Goal: Go to known website: Access a specific website the user already knows

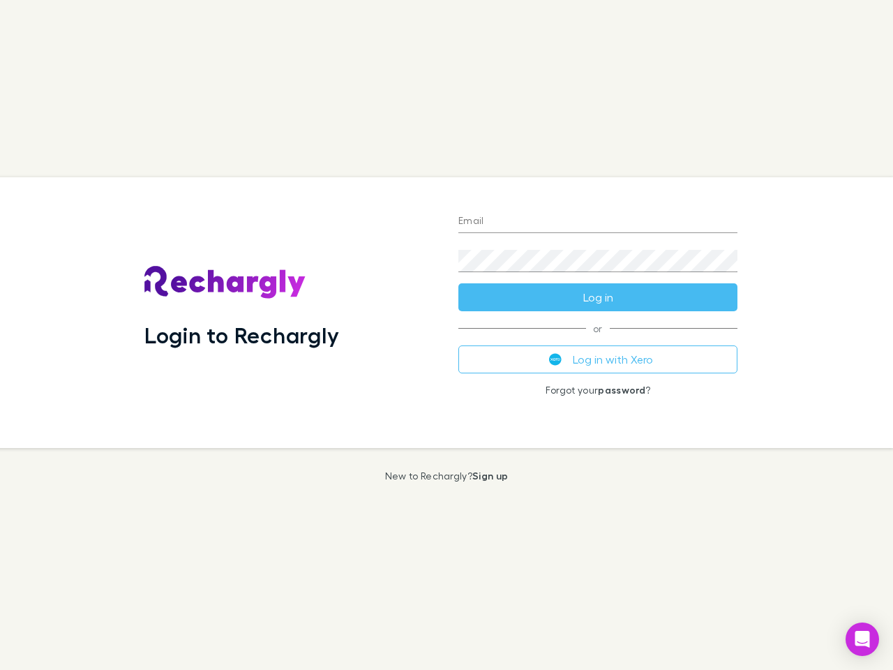
click at [447, 335] on div "Login to Rechargly" at bounding box center [290, 312] width 314 height 271
click at [598, 222] on input "Email" at bounding box center [598, 222] width 279 height 22
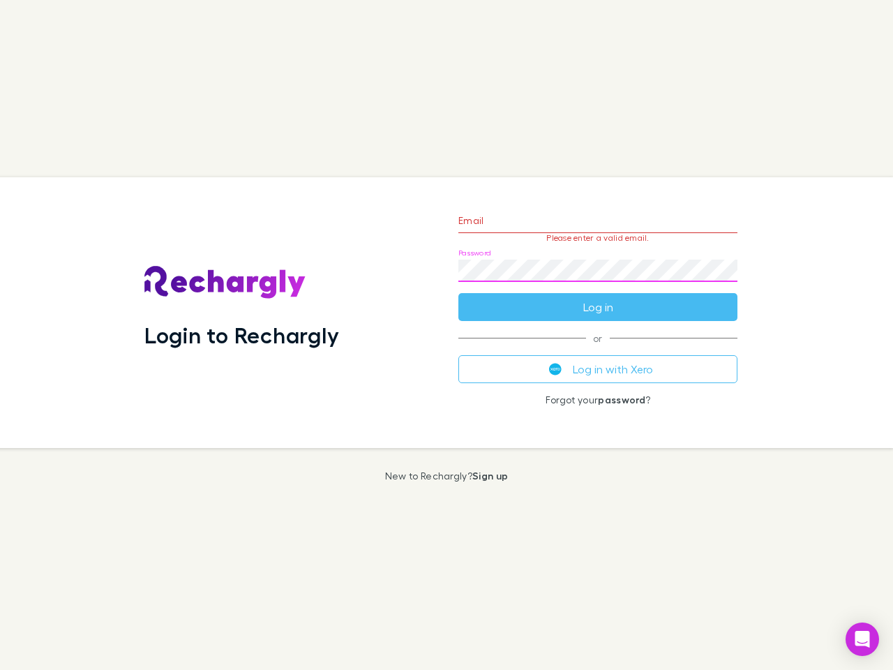
click at [598, 297] on form "Email Please enter a valid email. Password Log in" at bounding box center [598, 260] width 279 height 121
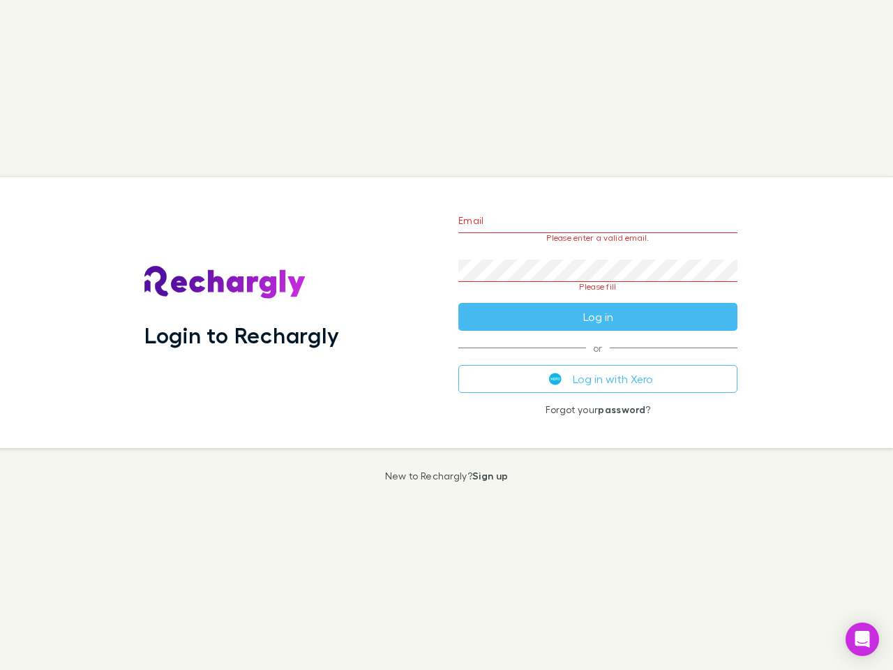
click at [598, 359] on div "Email Please enter a valid email. Password Please fill Log in or Log in with Xe…" at bounding box center [598, 312] width 302 height 271
click at [863, 639] on icon "Open Intercom Messenger" at bounding box center [863, 639] width 15 height 17
